Goal: Task Accomplishment & Management: Manage account settings

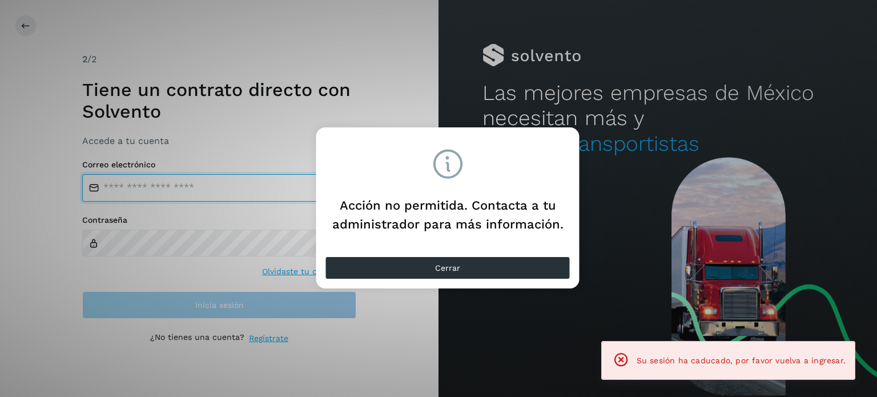
type input "**********"
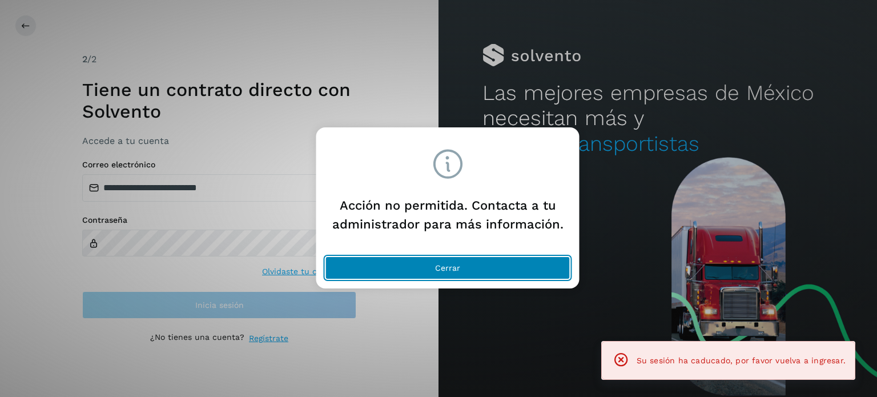
click at [419, 273] on button "Cerrar" at bounding box center [447, 267] width 245 height 23
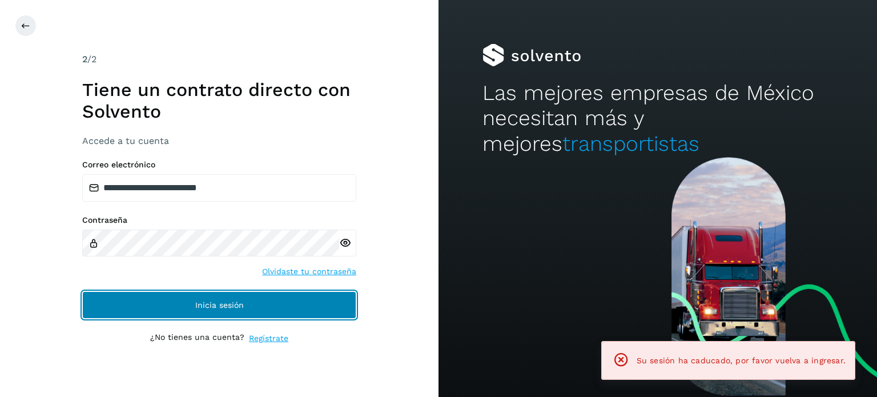
click at [171, 305] on button "Inicia sesión" at bounding box center [219, 304] width 274 height 27
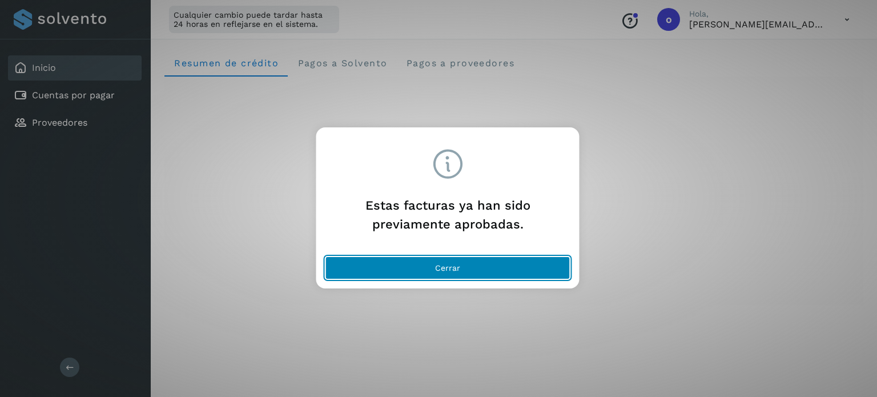
click at [464, 261] on button "Cerrar" at bounding box center [447, 267] width 245 height 23
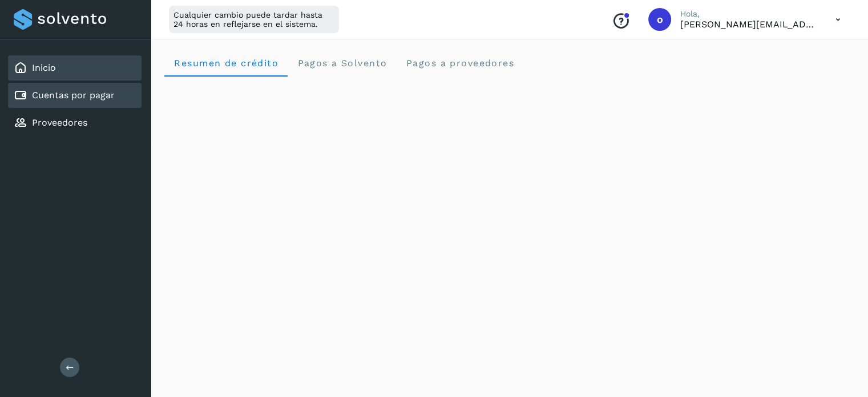
click at [67, 94] on link "Cuentas por pagar" at bounding box center [73, 95] width 83 height 11
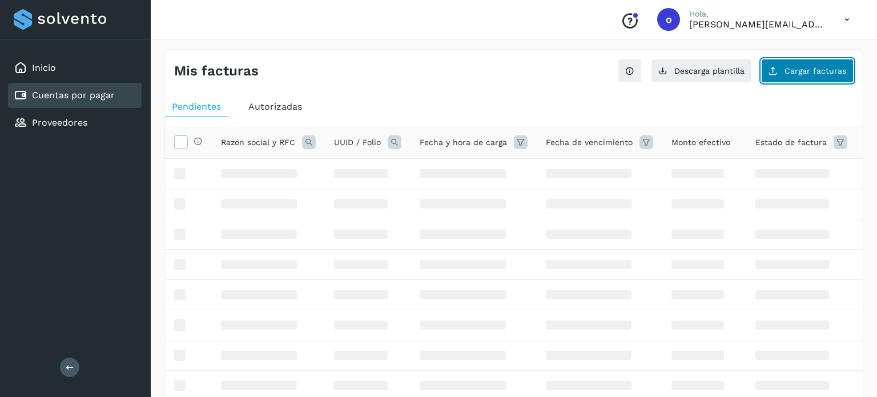
click at [806, 71] on span "Cargar facturas" at bounding box center [815, 71] width 62 height 8
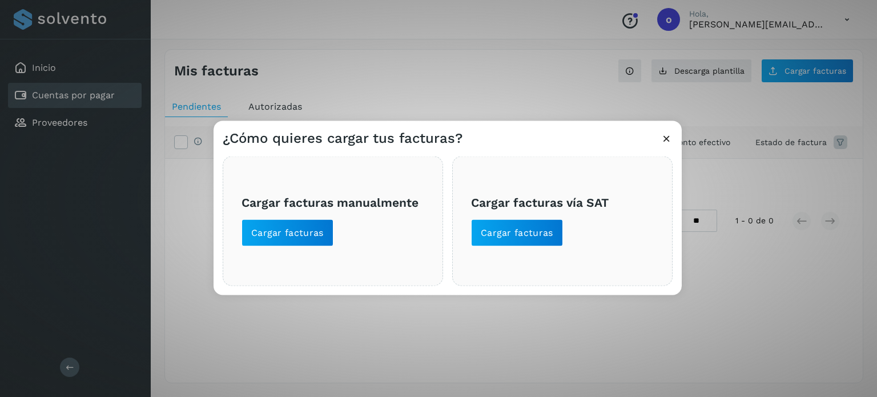
click at [526, 250] on div "Cargar facturas vía SAT Cargar facturas" at bounding box center [562, 221] width 220 height 130
click at [534, 235] on span "Cargar facturas" at bounding box center [517, 232] width 73 height 13
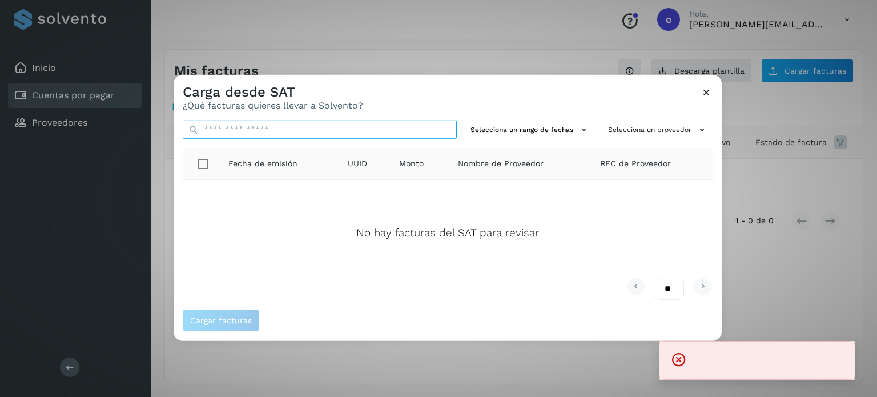
click at [283, 130] on input "text" at bounding box center [320, 129] width 274 height 18
paste input "**********"
type input "**********"
click at [69, 131] on div "**********" at bounding box center [438, 198] width 877 height 397
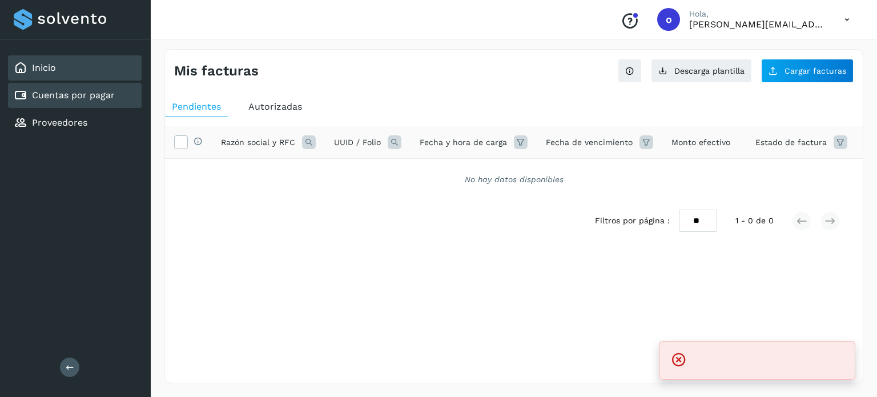
click at [89, 72] on div "Inicio" at bounding box center [75, 67] width 134 height 25
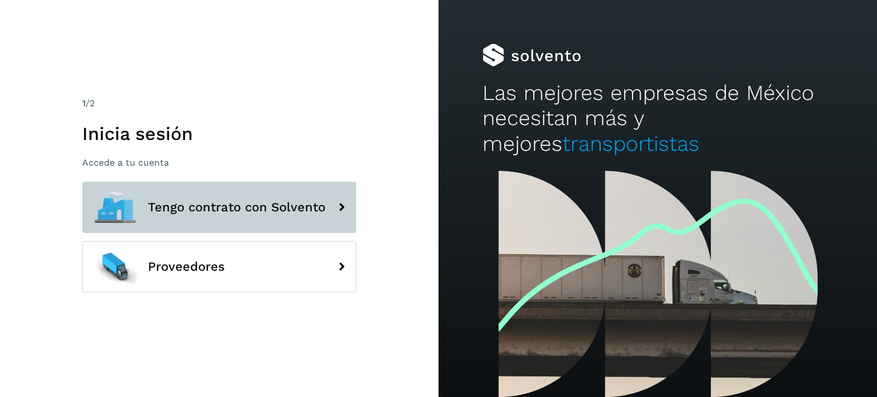
click at [249, 190] on button "Tengo contrato con Solvento" at bounding box center [219, 207] width 274 height 51
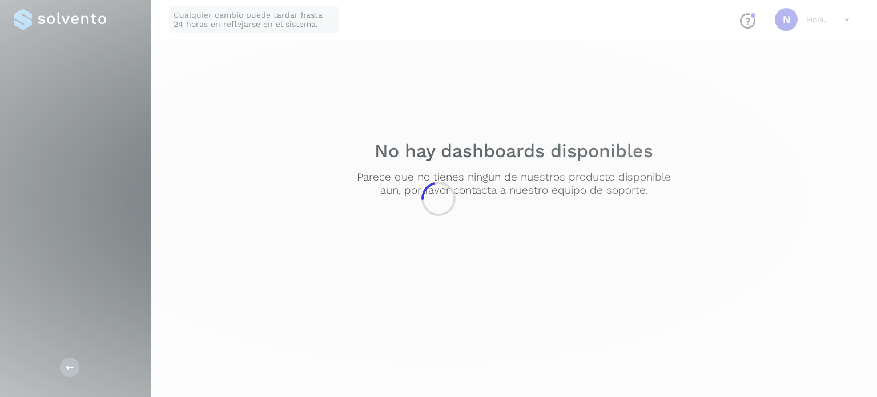
click at [207, 212] on div at bounding box center [438, 198] width 877 height 397
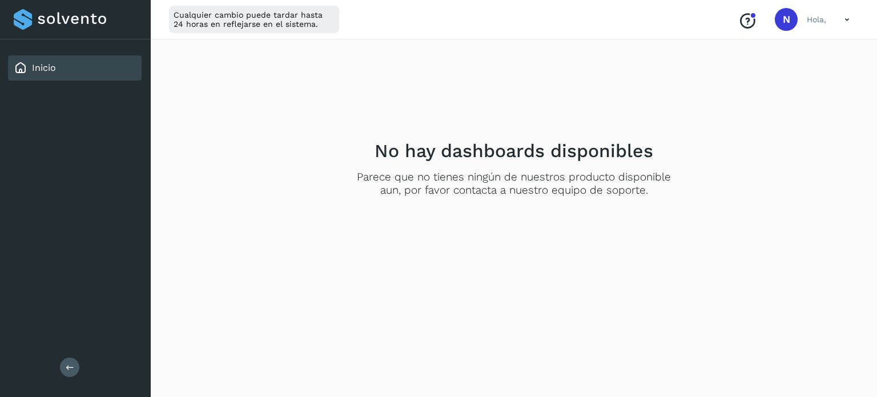
click at [31, 73] on div "Inicio" at bounding box center [35, 68] width 42 height 14
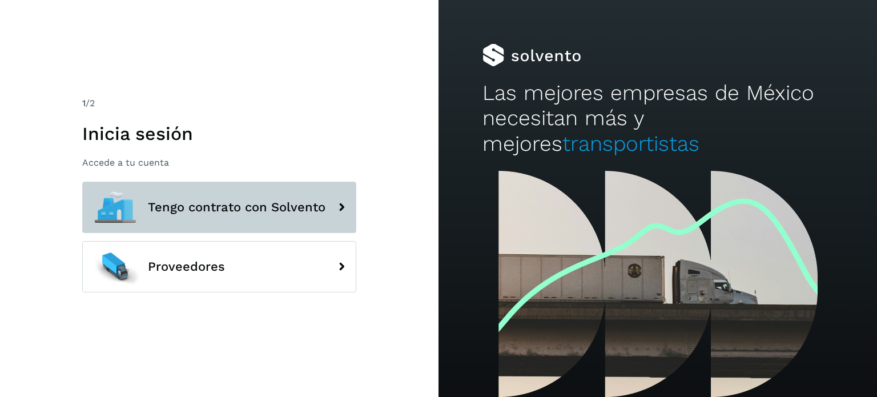
click at [296, 196] on button "Tengo contrato con Solvento" at bounding box center [219, 207] width 274 height 51
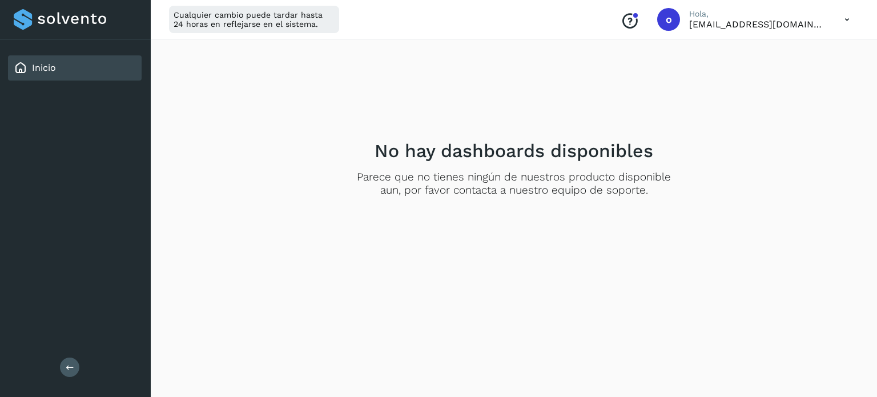
click at [51, 70] on link "Inicio" at bounding box center [44, 67] width 24 height 11
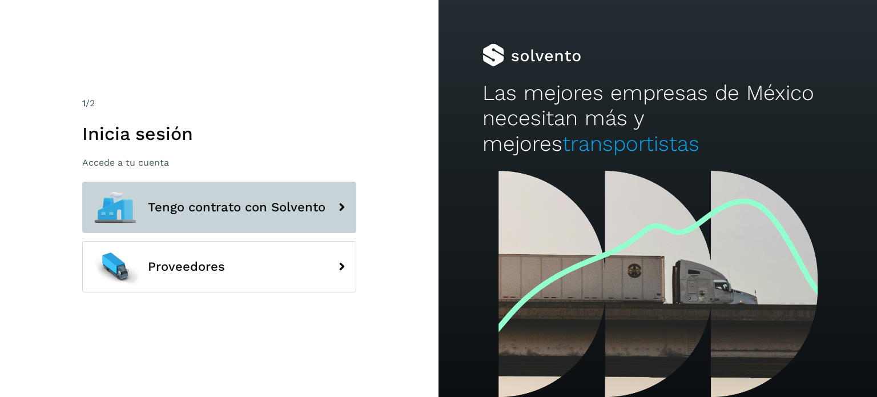
click at [191, 208] on span "Tengo contrato con Solvento" at bounding box center [237, 207] width 178 height 14
click at [243, 196] on button "Tengo contrato con Solvento" at bounding box center [219, 207] width 274 height 51
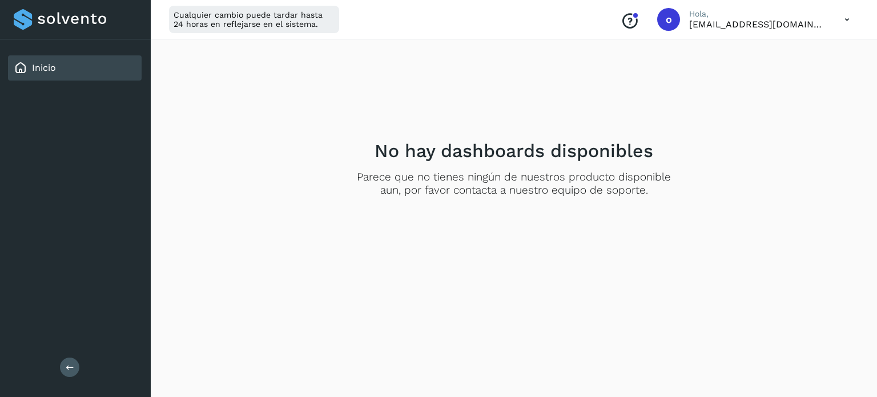
click at [30, 69] on div "Inicio" at bounding box center [35, 68] width 42 height 14
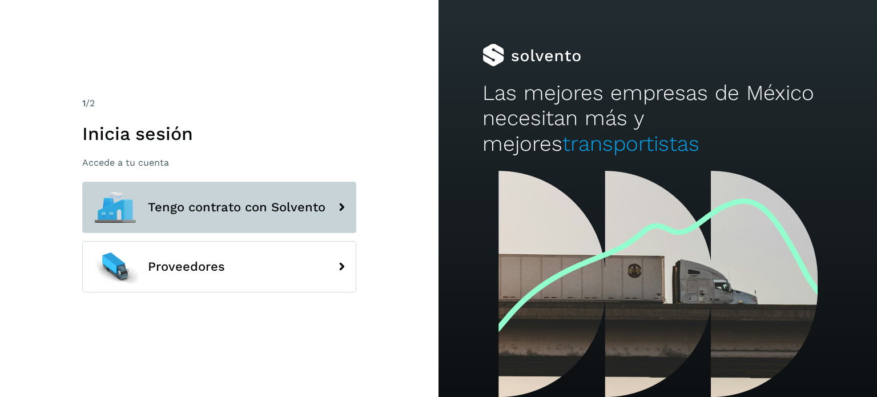
click at [148, 208] on span "Tengo contrato con Solvento" at bounding box center [237, 207] width 178 height 14
